Goal: Use online tool/utility

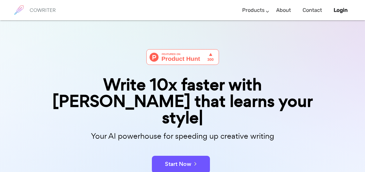
scroll to position [87, 0]
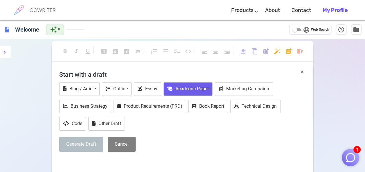
click at [196, 91] on button "Academic Paper" at bounding box center [187, 89] width 49 height 14
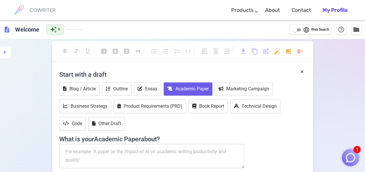
click at [224, 154] on textarea at bounding box center [151, 156] width 185 height 24
paste textarea "Leveraging Advanced Computing Technologies to Assess the Effectiveness of Liber…"
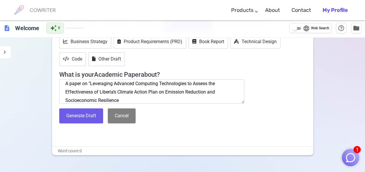
scroll to position [64, 0]
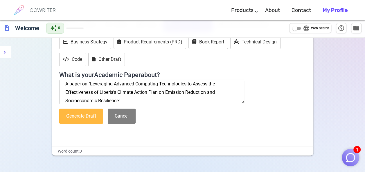
type textarea "A paper on "Leveraging Advanced Computing Technologies to Assess the Effectiven…"
click at [84, 113] on button "Generate Draft" at bounding box center [81, 116] width 44 height 15
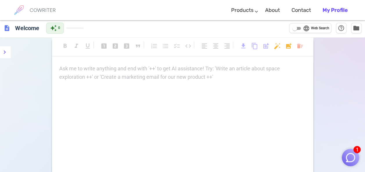
scroll to position [4, 0]
